Goal: Information Seeking & Learning: Learn about a topic

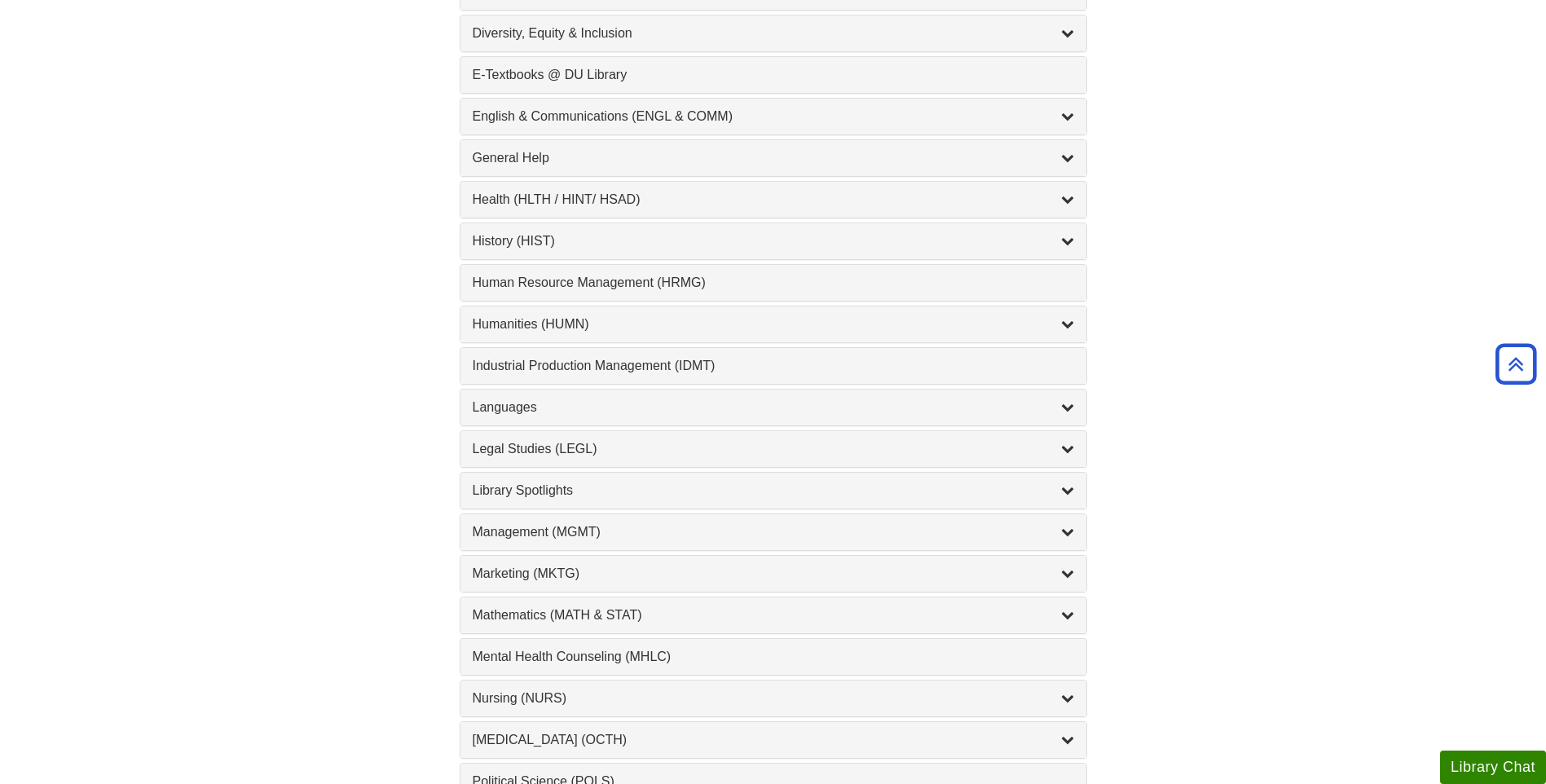
scroll to position [1059, 0]
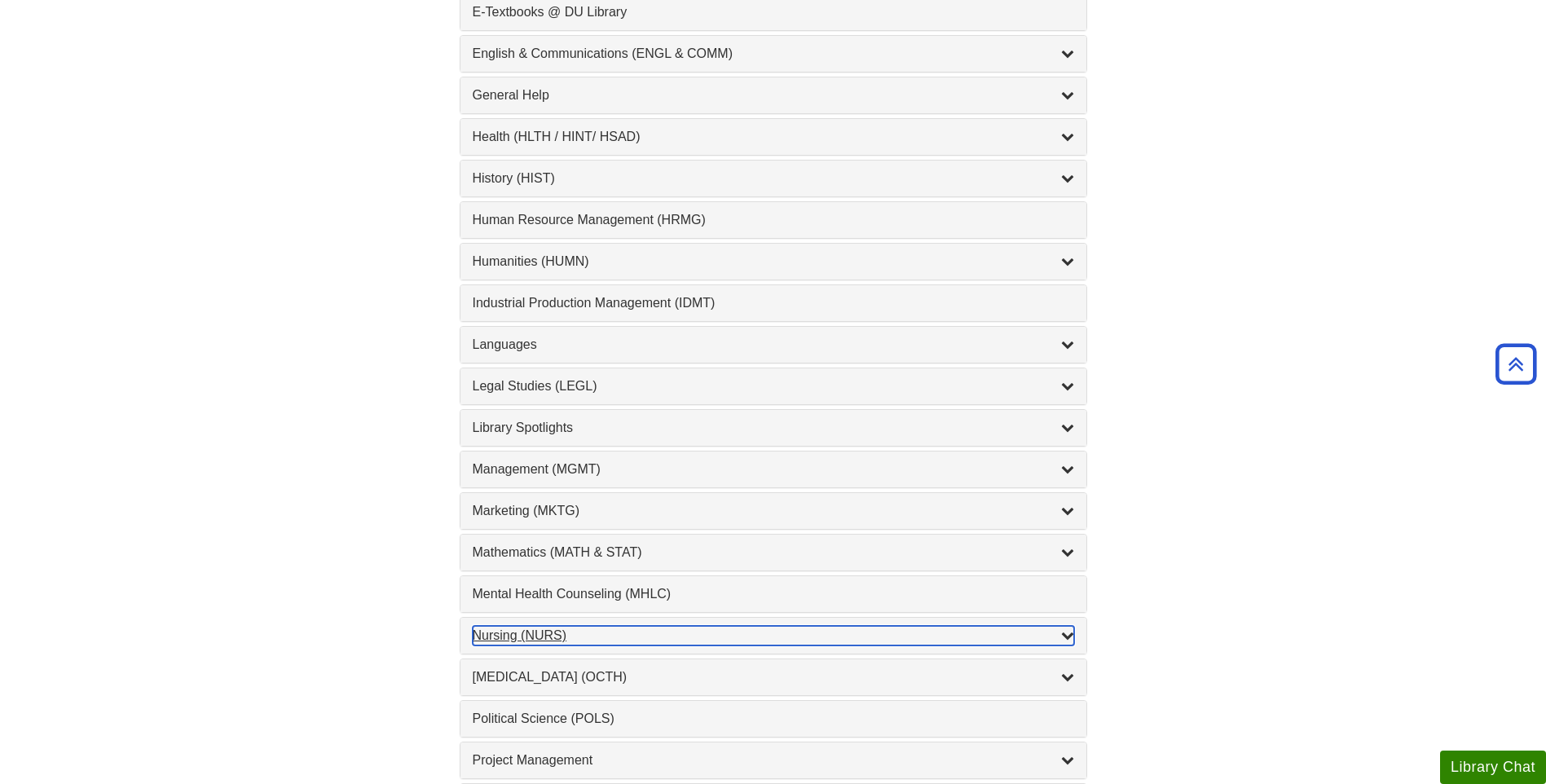
click at [518, 638] on div "Nursing (NURS) , 14 guides" at bounding box center [774, 635] width 601 height 20
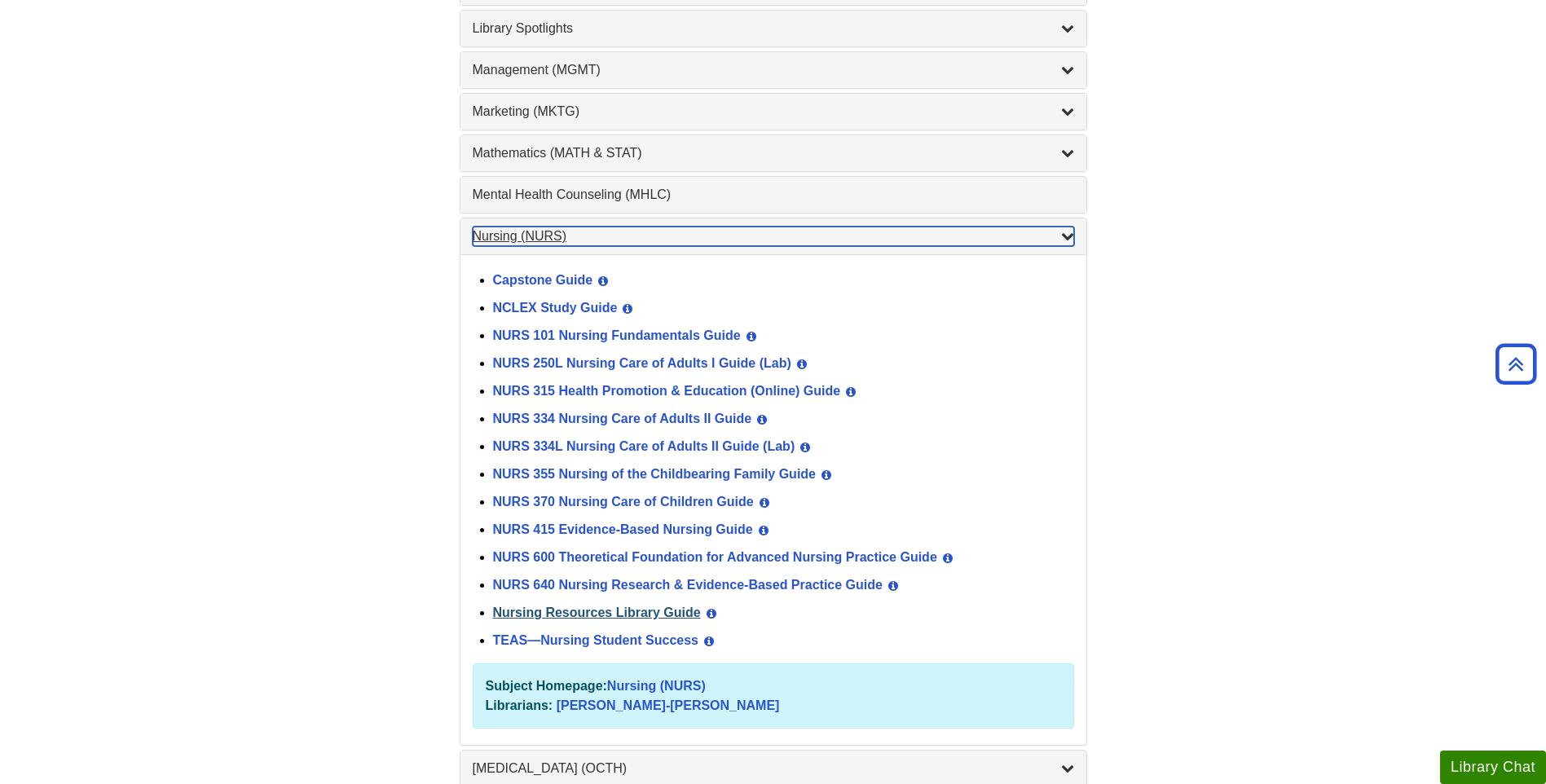
scroll to position [1467, 0]
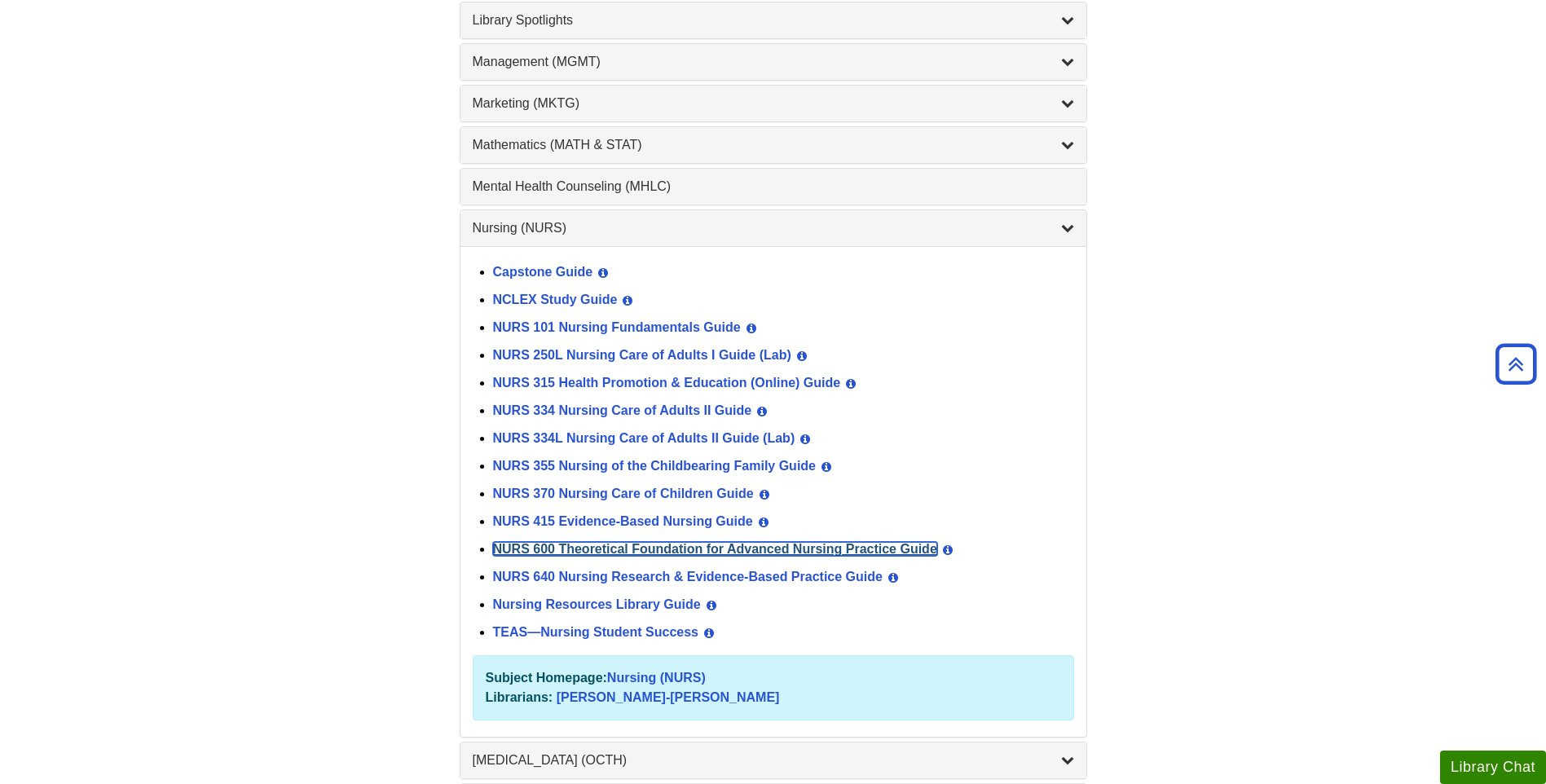
click at [526, 554] on link "NURS 600 Theoretical Foundation for Advanced Nursing Practice Guide" at bounding box center [715, 549] width 445 height 14
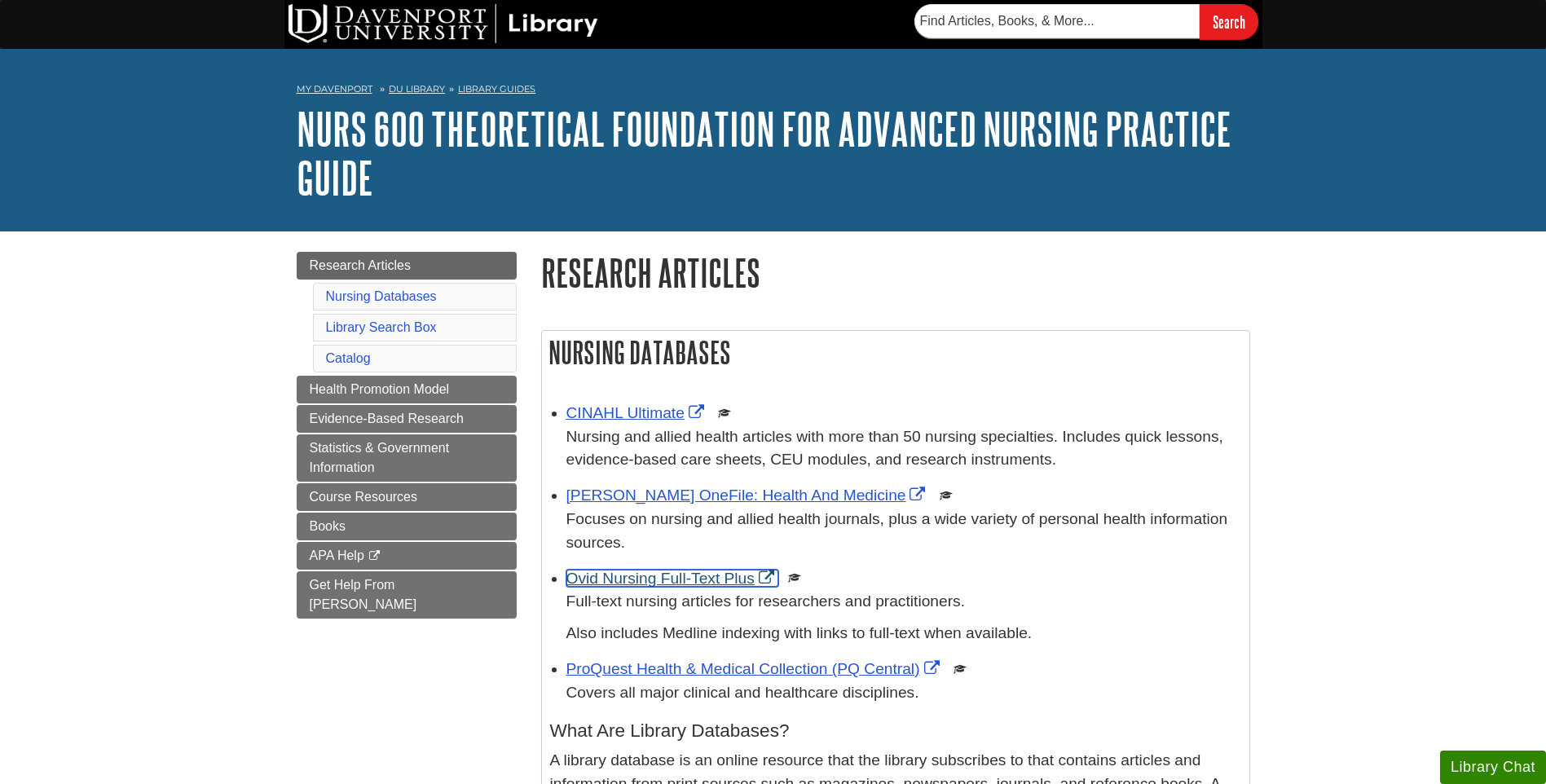
click at [661, 578] on link "Ovid Nursing Full-Text Plus" at bounding box center [672, 579] width 212 height 17
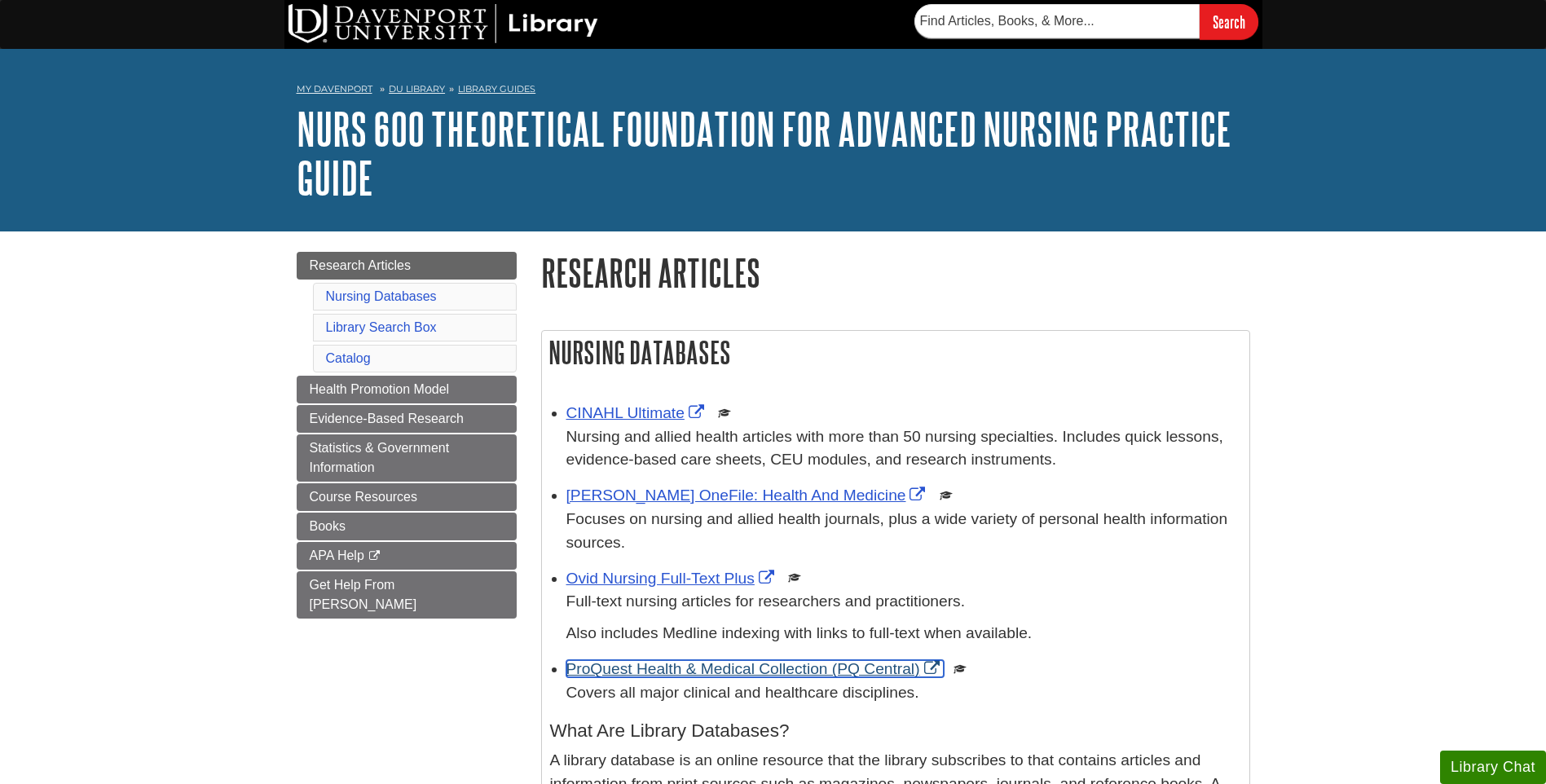
click at [620, 669] on link "ProQuest Health & Medical Collection (PQ Central)" at bounding box center [756, 669] width 378 height 17
